Goal: Task Accomplishment & Management: Manage account settings

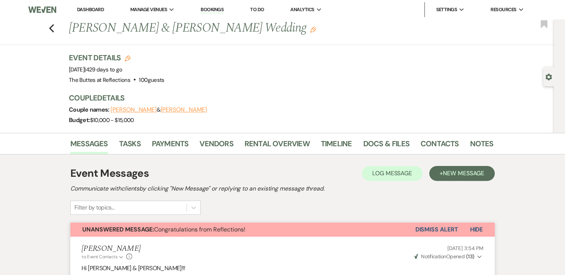
click at [89, 10] on link "Dashboard" at bounding box center [90, 9] width 27 height 6
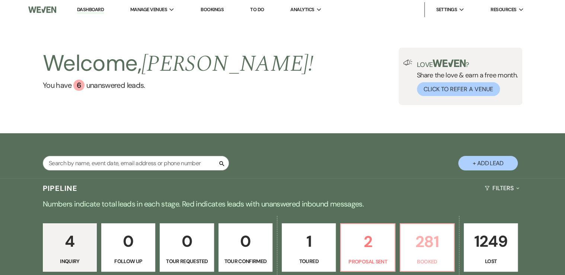
click at [424, 244] on p "281" at bounding box center [427, 241] width 44 height 25
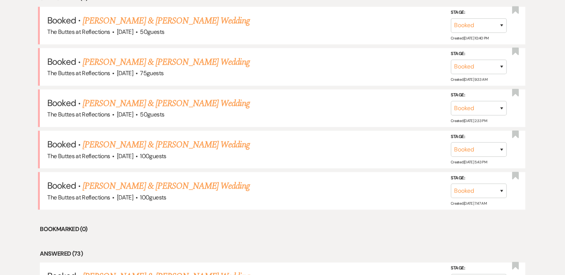
scroll to position [328, 0]
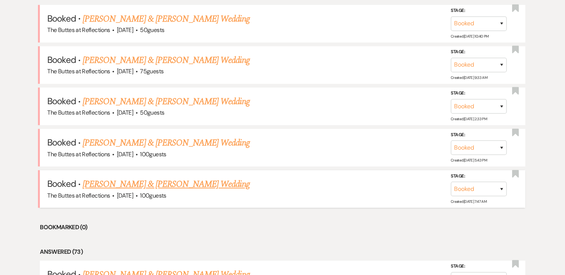
click at [128, 183] on link "[PERSON_NAME] & [PERSON_NAME] Wedding" at bounding box center [166, 184] width 167 height 13
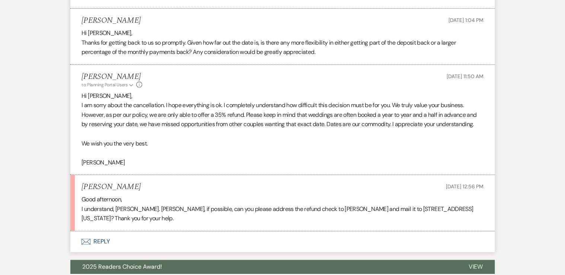
scroll to position [1817, 0]
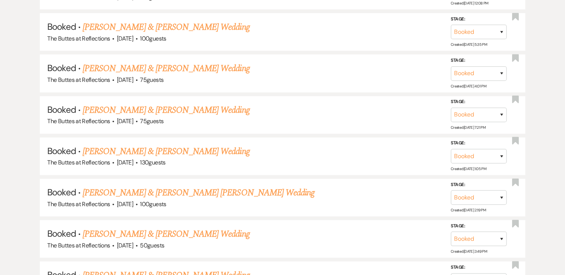
scroll to position [328, 0]
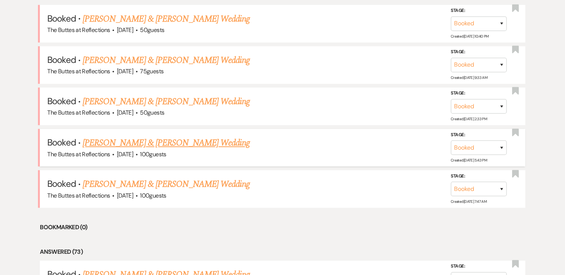
click at [144, 143] on link "[PERSON_NAME] & [PERSON_NAME] Wedding" at bounding box center [166, 142] width 167 height 13
